Goal: Task Accomplishment & Management: Complete application form

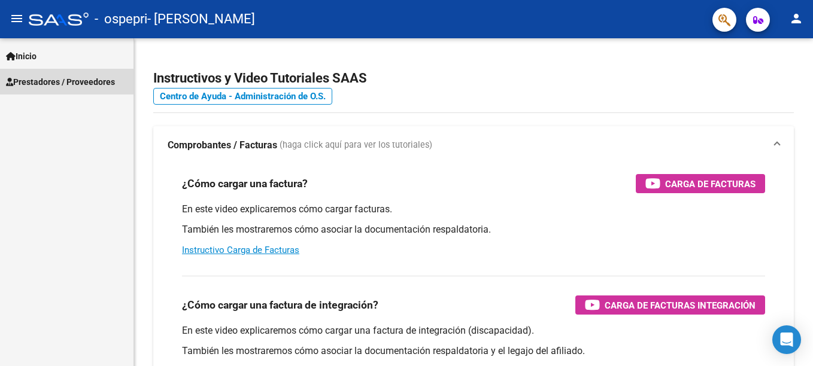
click at [106, 84] on span "Prestadores / Proveedores" at bounding box center [60, 81] width 109 height 13
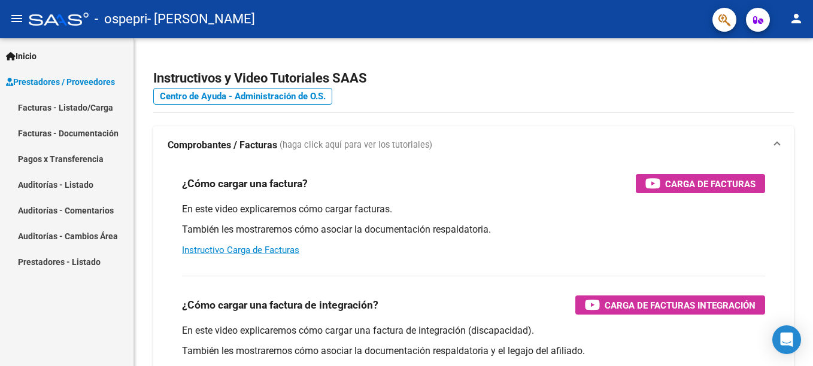
click at [103, 105] on link "Facturas - Listado/Carga" at bounding box center [67, 108] width 134 height 26
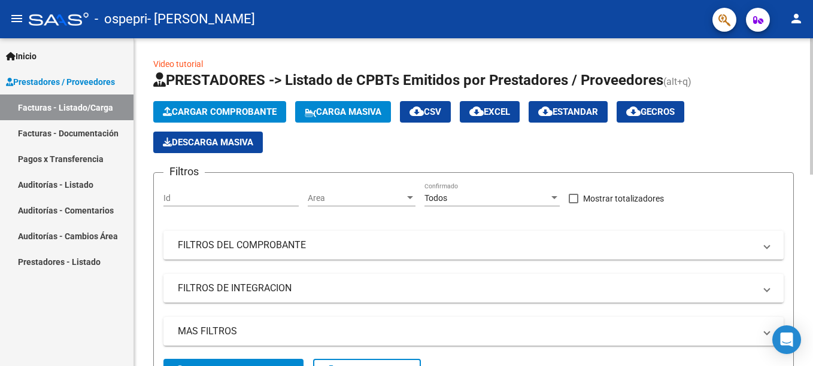
scroll to position [328, 0]
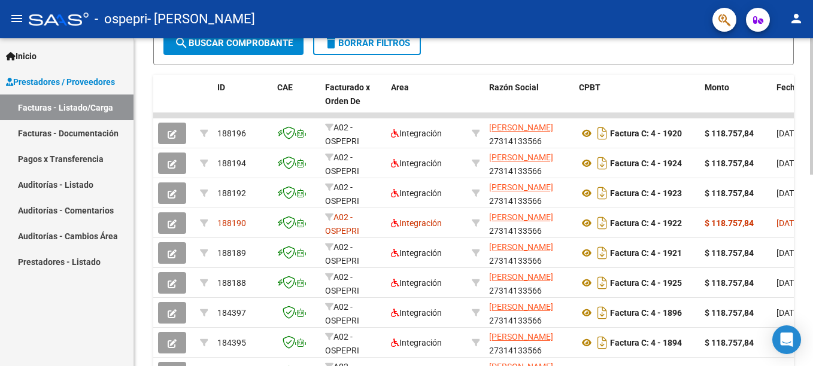
click at [812, 223] on html "menu - ospepri - [PERSON_NAME] person Inicio Instructivos Contacto OS Prestador…" at bounding box center [406, 183] width 813 height 366
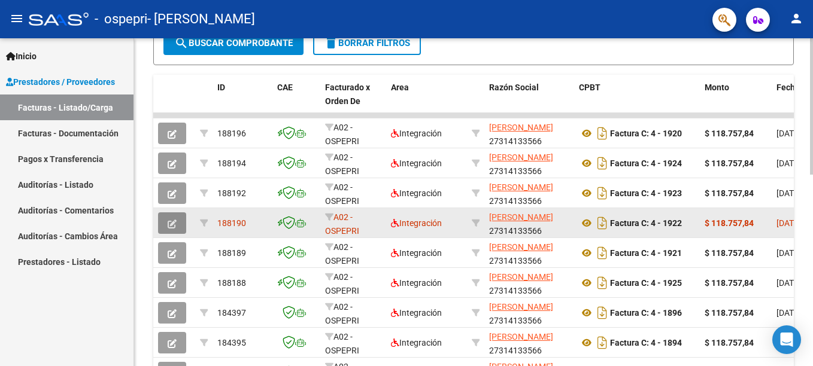
click at [179, 222] on button "button" at bounding box center [172, 224] width 28 height 22
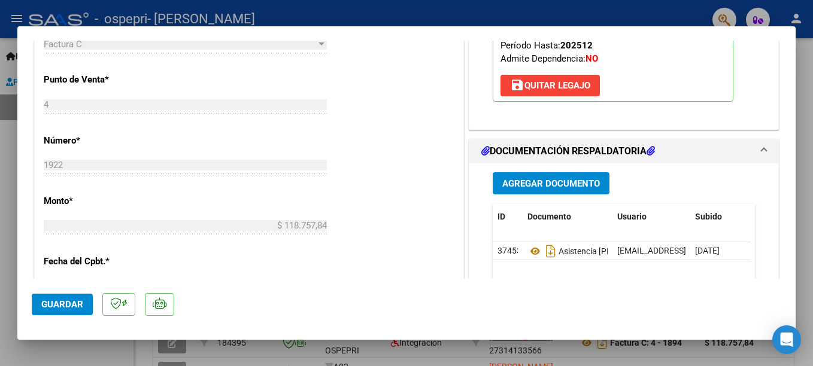
scroll to position [479, 0]
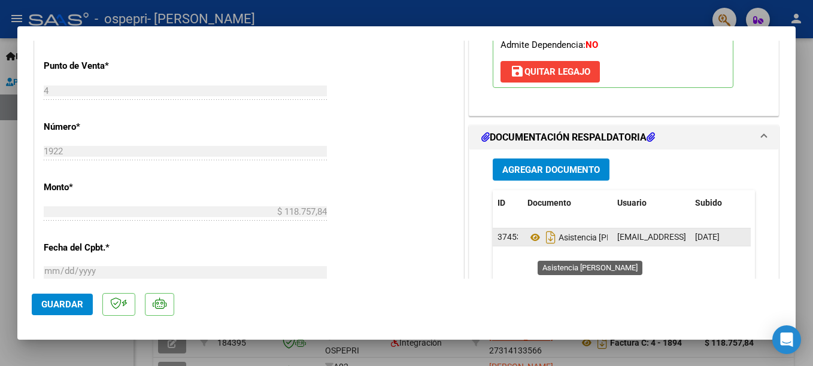
click at [584, 242] on span "Asistencia [PERSON_NAME]" at bounding box center [594, 238] width 135 height 10
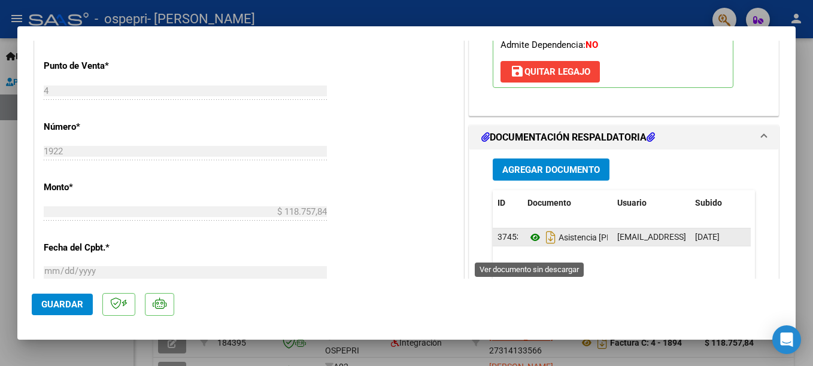
click at [527, 245] on icon at bounding box center [535, 237] width 16 height 14
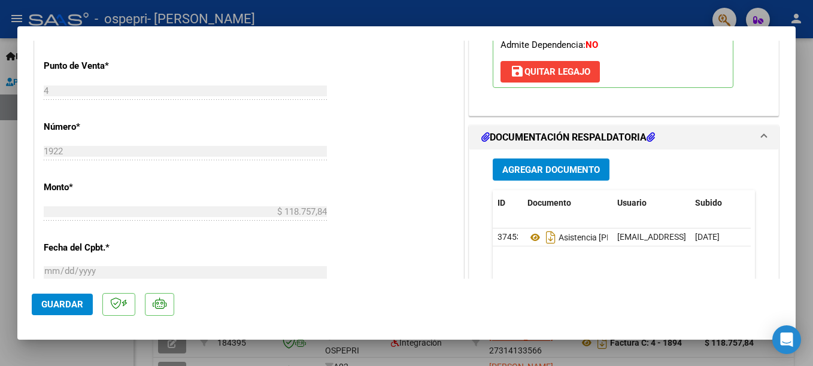
click at [542, 175] on span "Agregar Documento" at bounding box center [551, 170] width 98 height 11
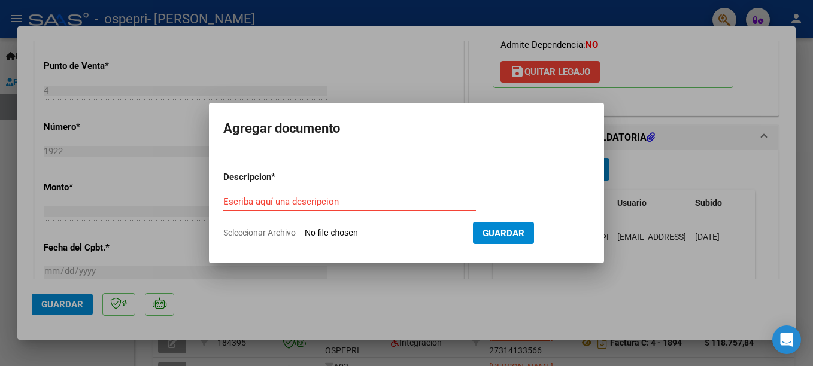
click at [402, 230] on input "Seleccionar Archivo" at bounding box center [384, 233] width 159 height 11
type input "C:\fakepath\Asist. [PERSON_NAME].pdf"
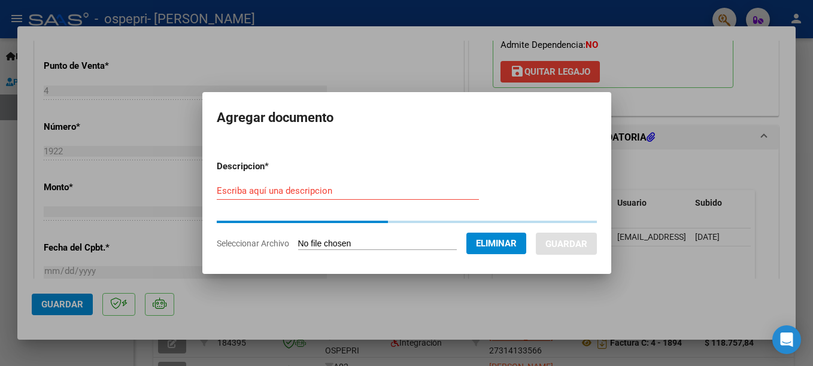
click at [248, 190] on input "Escriba aquí una descripcion" at bounding box center [348, 191] width 262 height 11
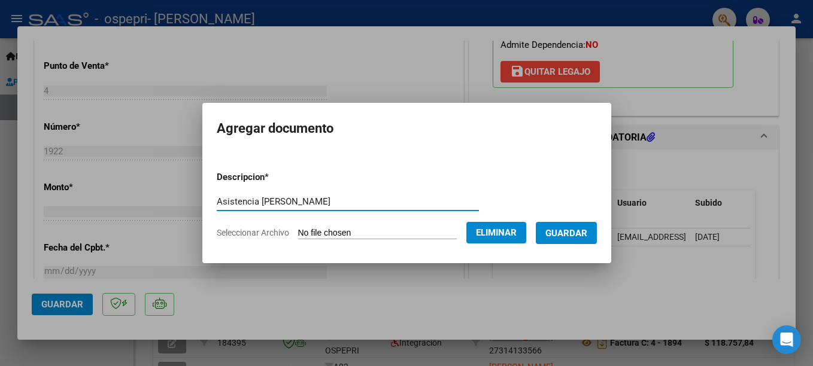
type input "Asistencia [PERSON_NAME]"
click at [587, 232] on span "Guardar" at bounding box center [566, 233] width 42 height 11
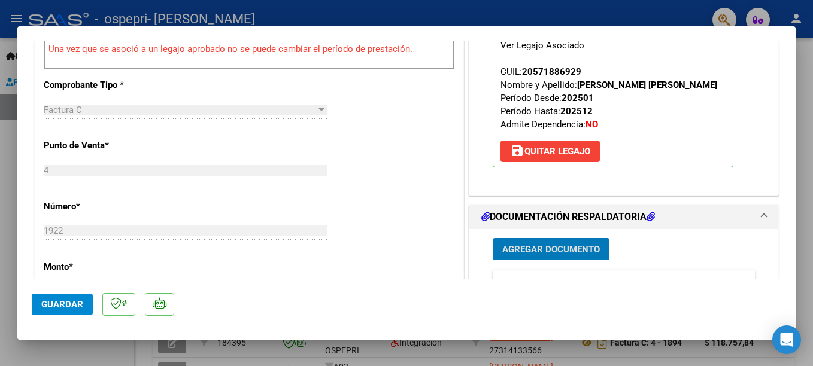
scroll to position [539, 0]
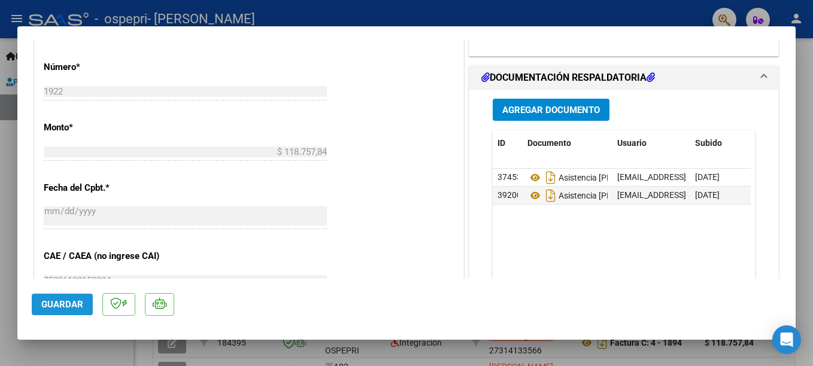
click at [59, 305] on span "Guardar" at bounding box center [62, 304] width 42 height 11
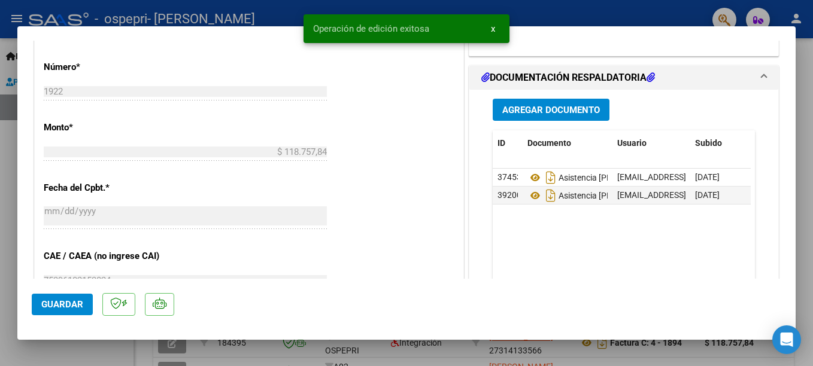
click at [544, 13] on div at bounding box center [406, 183] width 813 height 366
type input "$ 0,00"
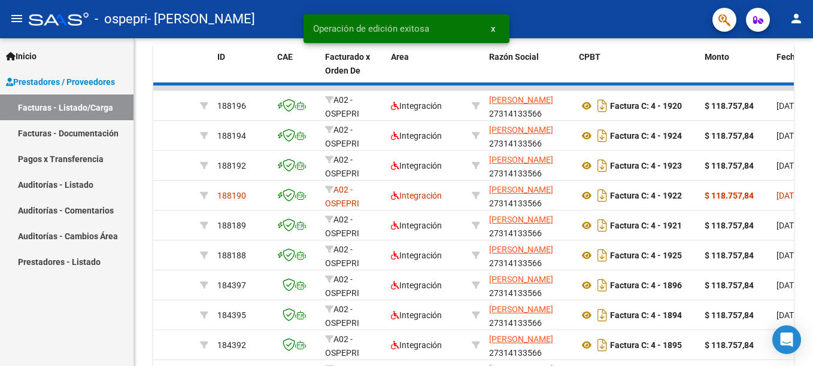
scroll to position [328, 0]
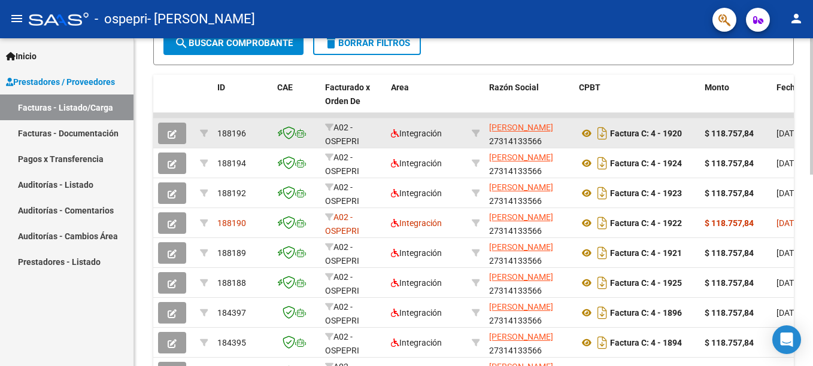
click at [175, 136] on icon "button" at bounding box center [172, 134] width 9 height 9
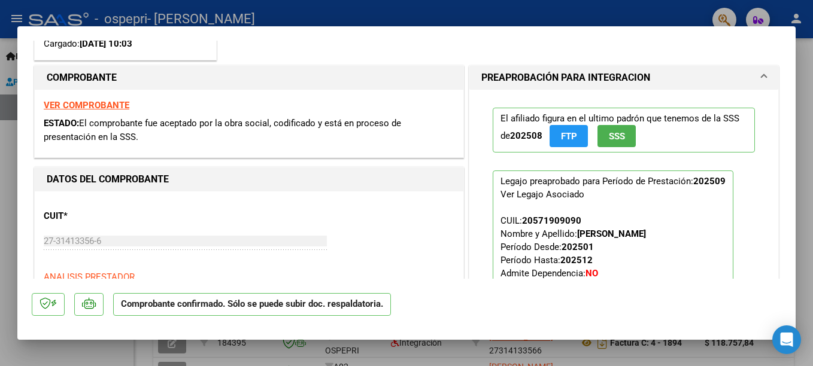
scroll to position [60, 0]
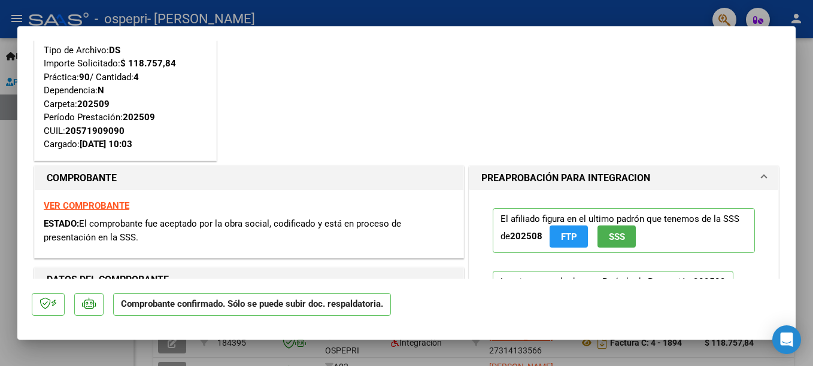
click at [673, 20] on div at bounding box center [406, 183] width 813 height 366
type input "$ 0,00"
